Goal: Information Seeking & Learning: Learn about a topic

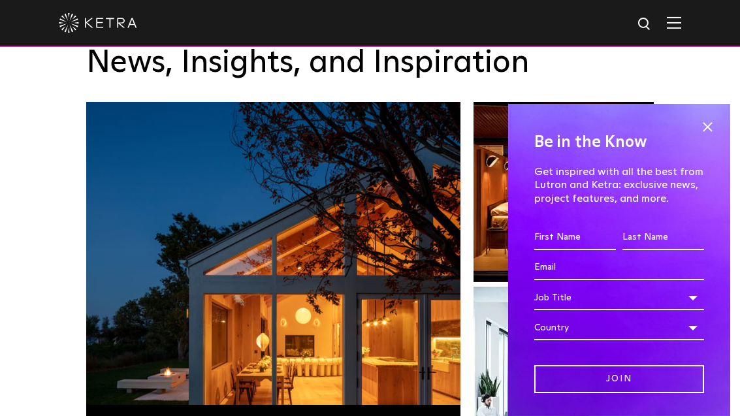
click at [712, 137] on span at bounding box center [708, 127] width 20 height 20
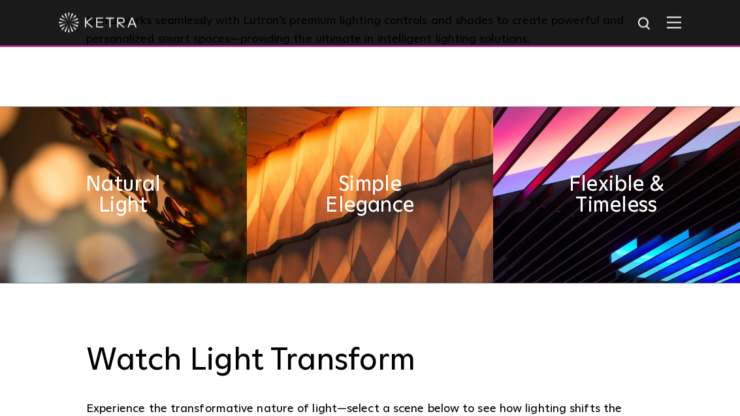
scroll to position [522, 0]
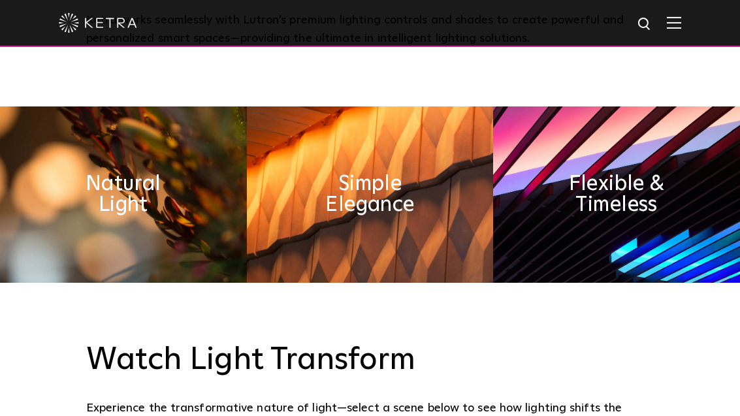
click at [667, 216] on h2 "Flexible & Timeless" at bounding box center [618, 195] width 124 height 42
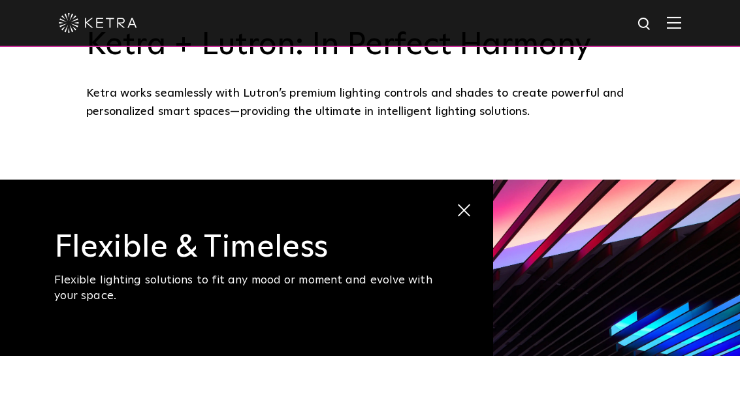
scroll to position [444, 0]
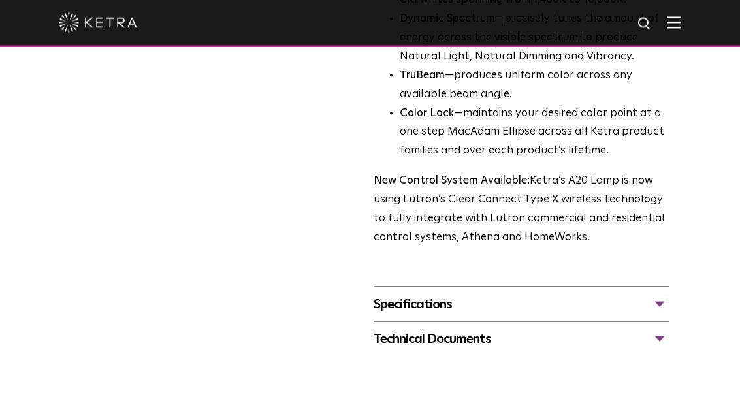
scroll to position [474, 0]
click at [657, 293] on div "Specifications" at bounding box center [521, 303] width 295 height 21
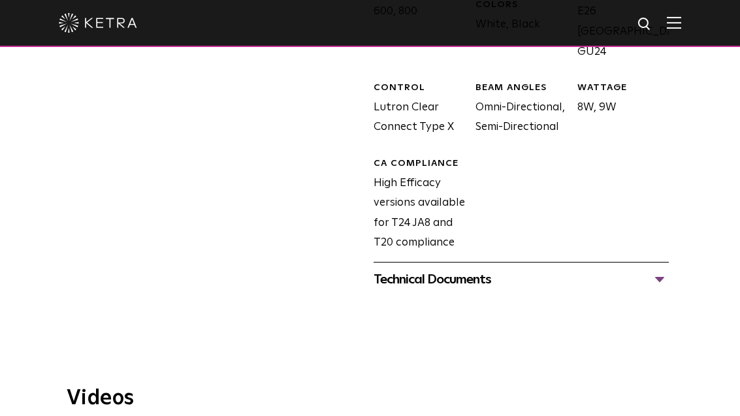
scroll to position [830, 0]
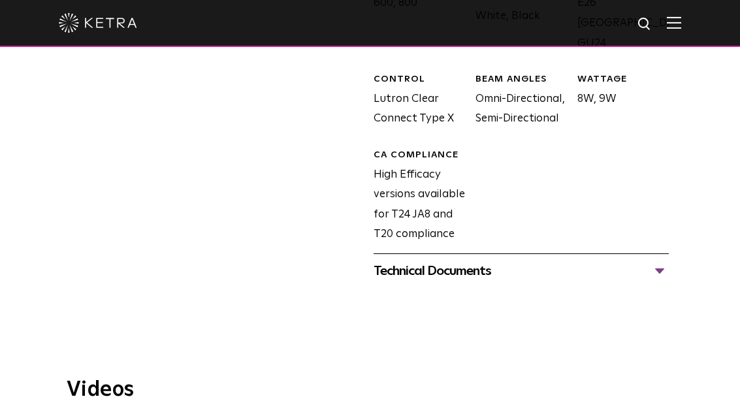
click at [654, 261] on div "Technical Documents" at bounding box center [521, 271] width 295 height 21
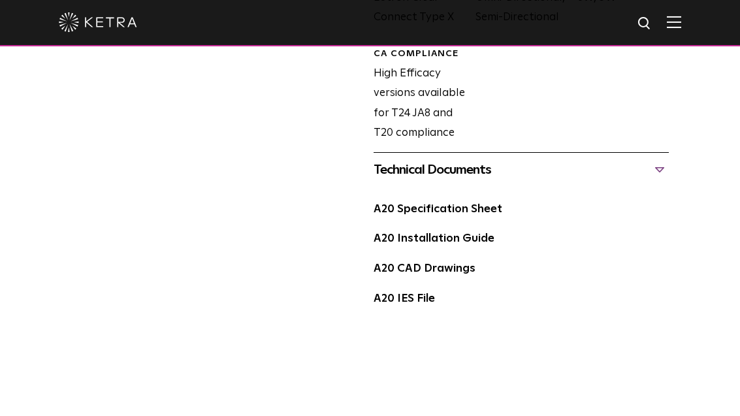
scroll to position [931, 0]
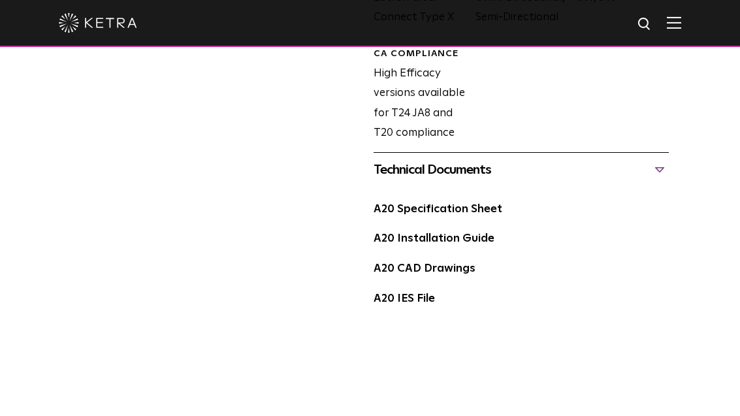
click at [469, 204] on link "A20 Specification Sheet" at bounding box center [438, 209] width 129 height 11
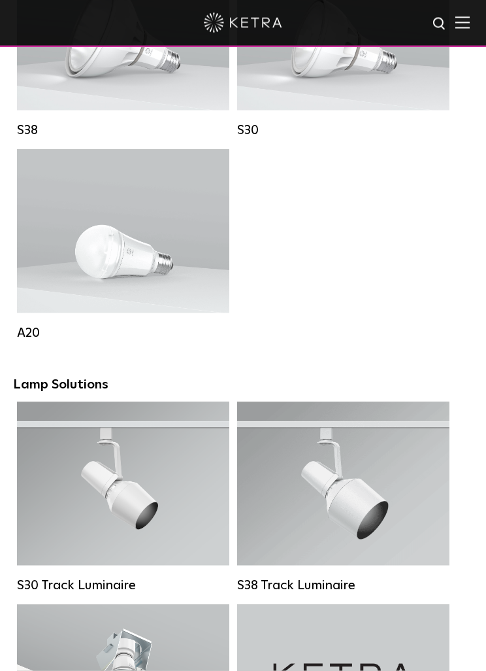
scroll to position [1209, 0]
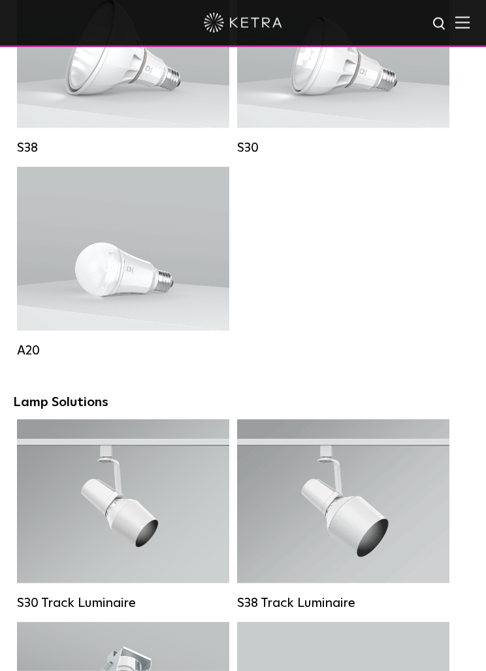
click at [56, 276] on div "Lumen Output: 600 / 800 Colors: White / Black Base Type: E26 Edison Base / GU24…" at bounding box center [123, 248] width 186 height 115
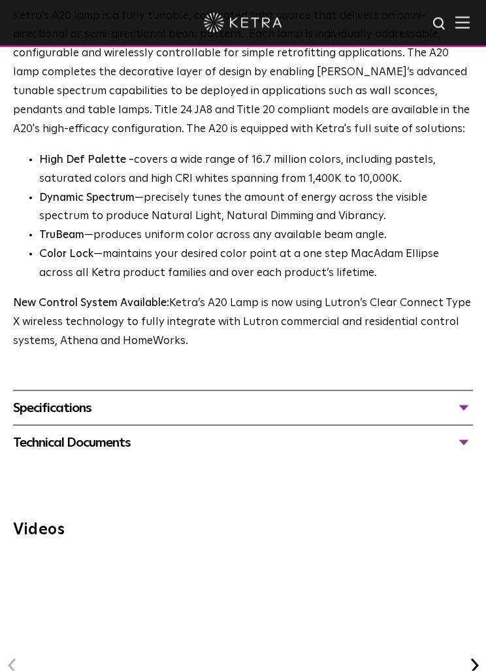
scroll to position [736, 0]
click at [465, 432] on div "Technical Documents" at bounding box center [243, 442] width 460 height 21
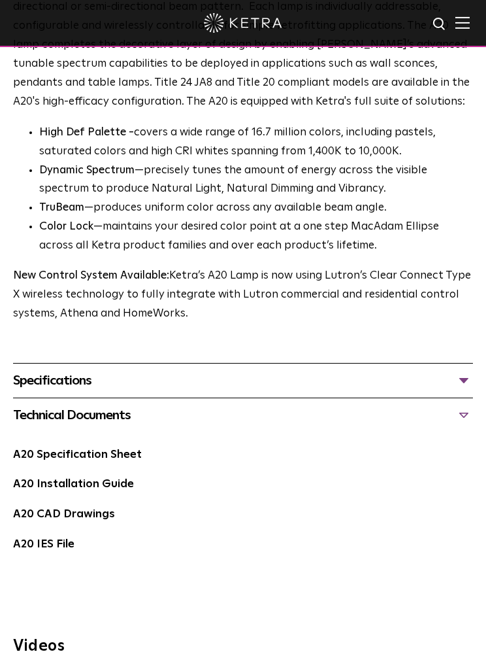
scroll to position [780, 0]
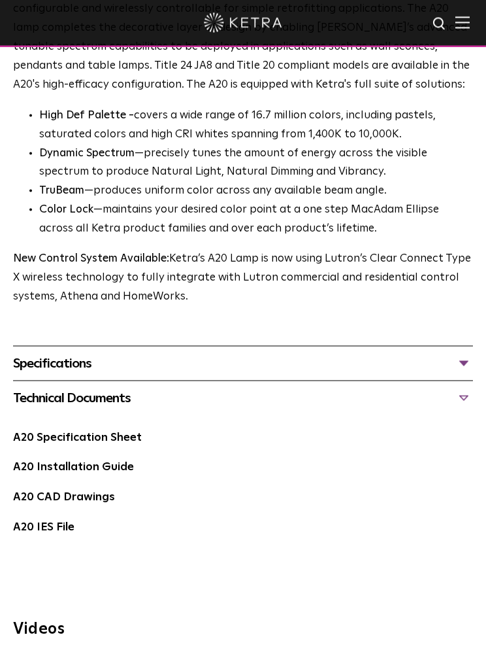
click at [461, 353] on div "Specifications" at bounding box center [243, 363] width 460 height 21
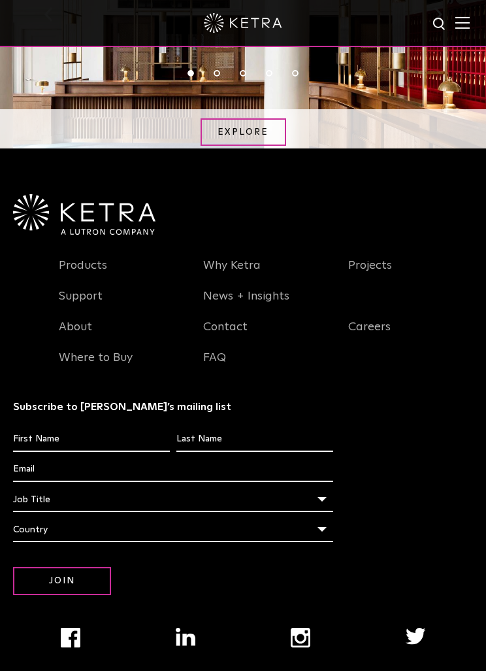
scroll to position [2206, 0]
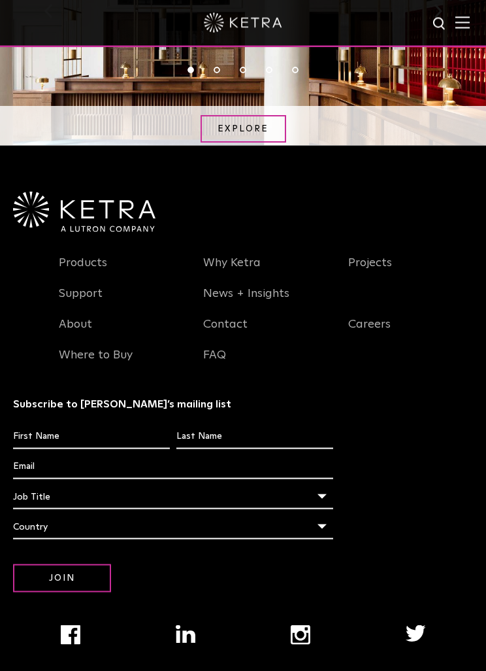
click at [67, 348] on link "Where to Buy" at bounding box center [96, 363] width 74 height 30
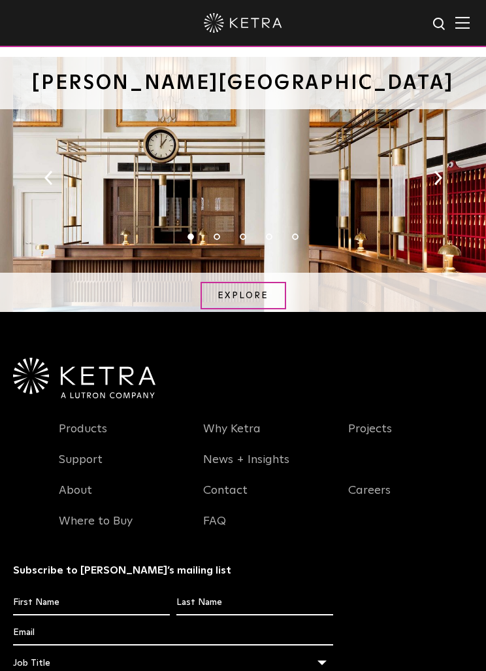
scroll to position [1647, 0]
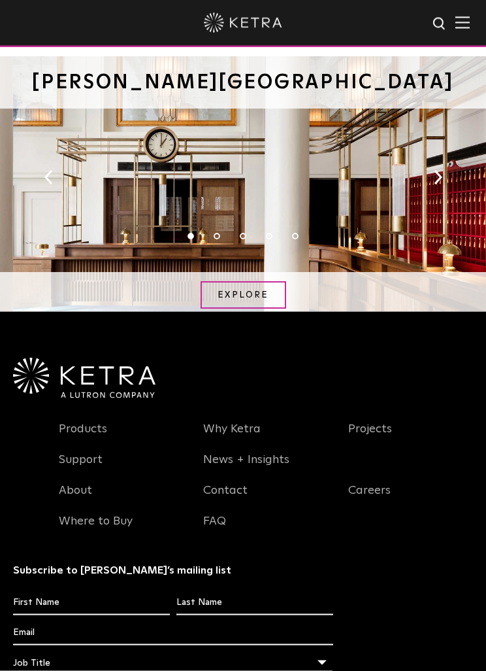
click at [91, 514] on link "Where to Buy" at bounding box center [96, 529] width 74 height 30
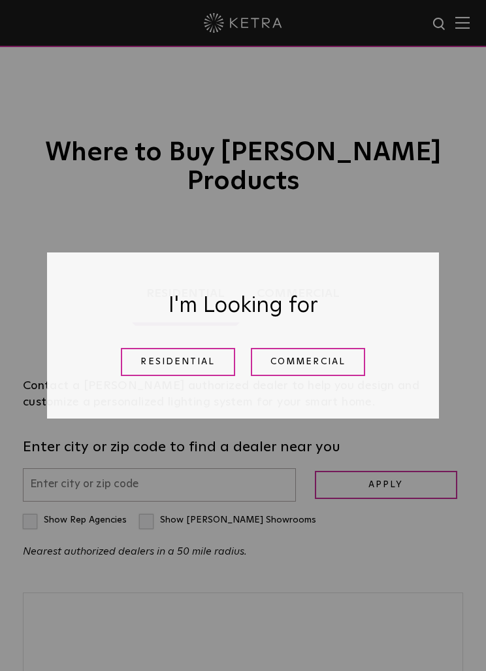
click at [199, 356] on link "Residential" at bounding box center [178, 362] width 114 height 28
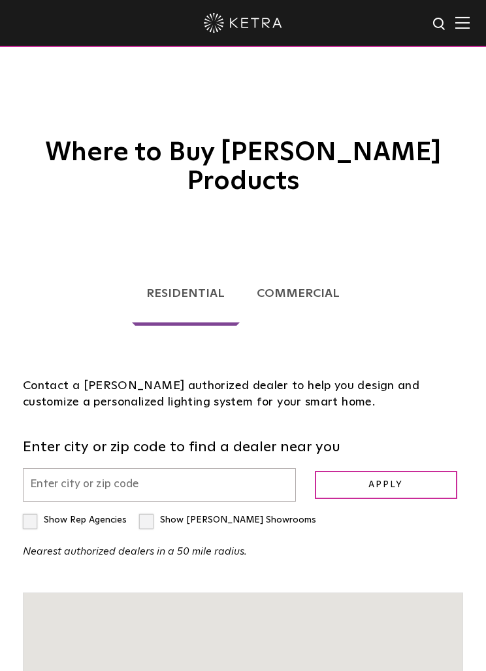
scroll to position [207, 0]
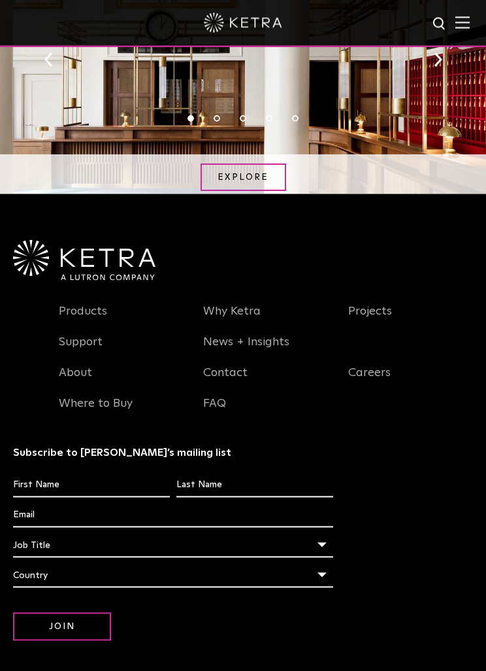
scroll to position [1767, 0]
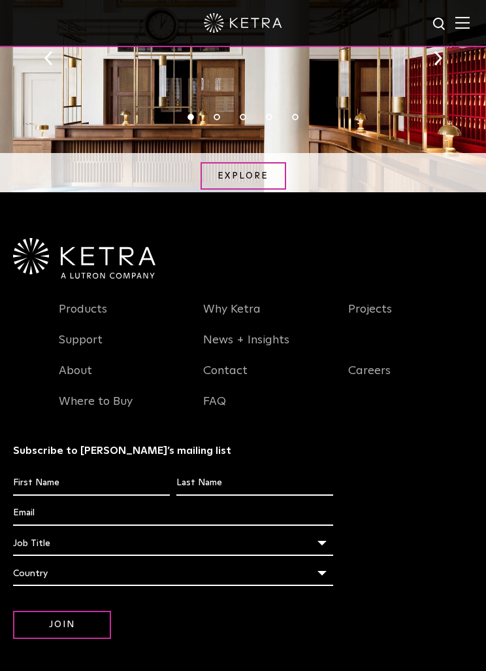
click at [70, 394] on link "Where to Buy" at bounding box center [96, 409] width 74 height 30
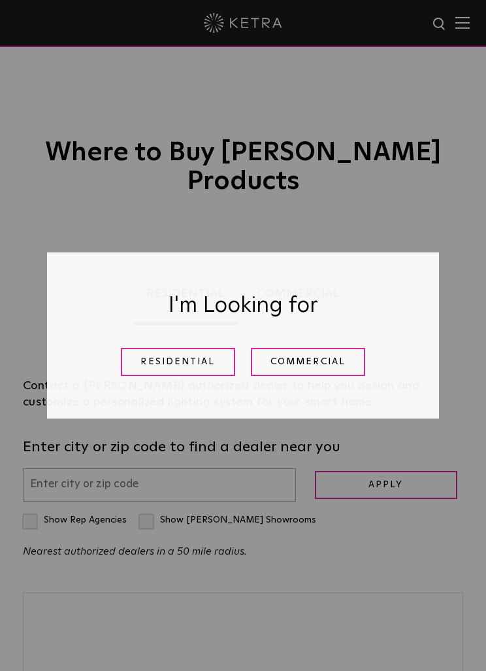
click at [189, 354] on link "Residential" at bounding box center [178, 362] width 114 height 28
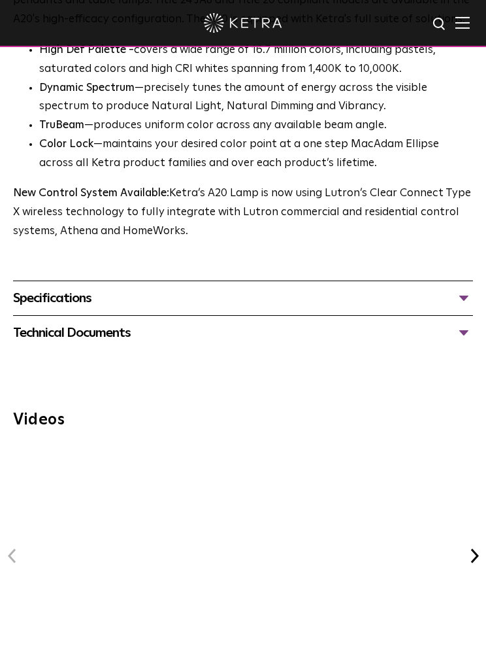
scroll to position [848, 0]
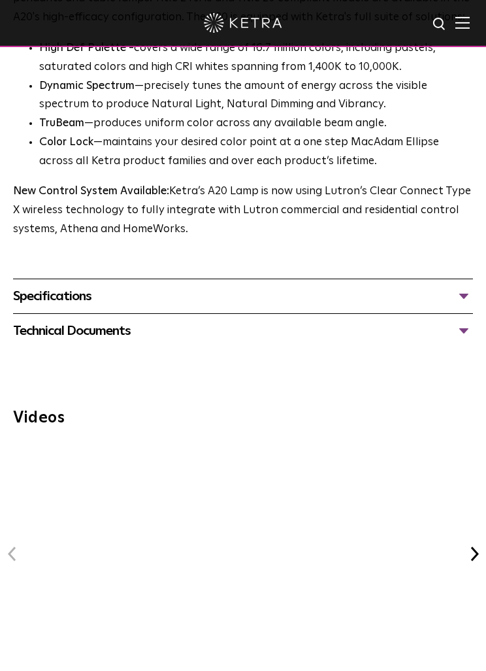
click at [465, 320] on div "Technical Documents" at bounding box center [243, 330] width 460 height 21
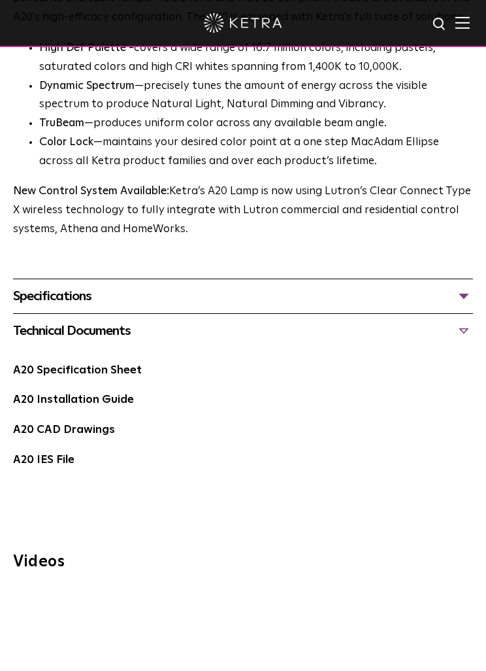
click at [463, 288] on div "Specifications" at bounding box center [243, 296] width 460 height 21
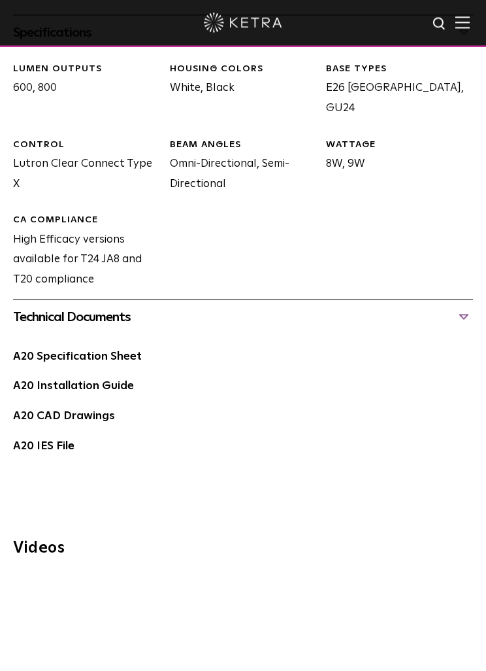
scroll to position [1113, 0]
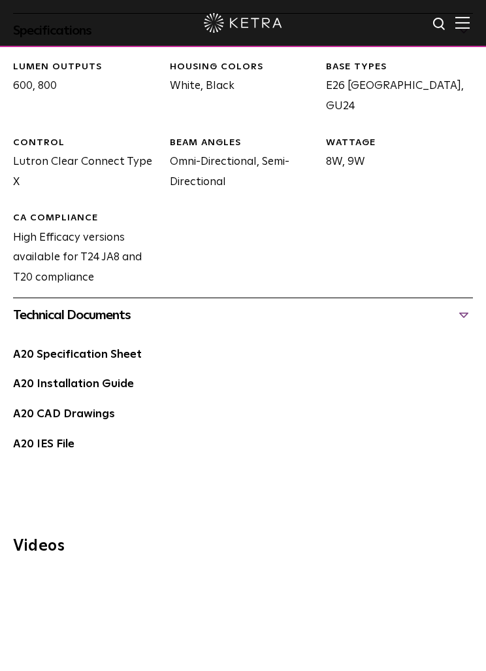
click at [44, 349] on link "A20 Specification Sheet" at bounding box center [77, 354] width 129 height 11
